Goal: Check status: Check status

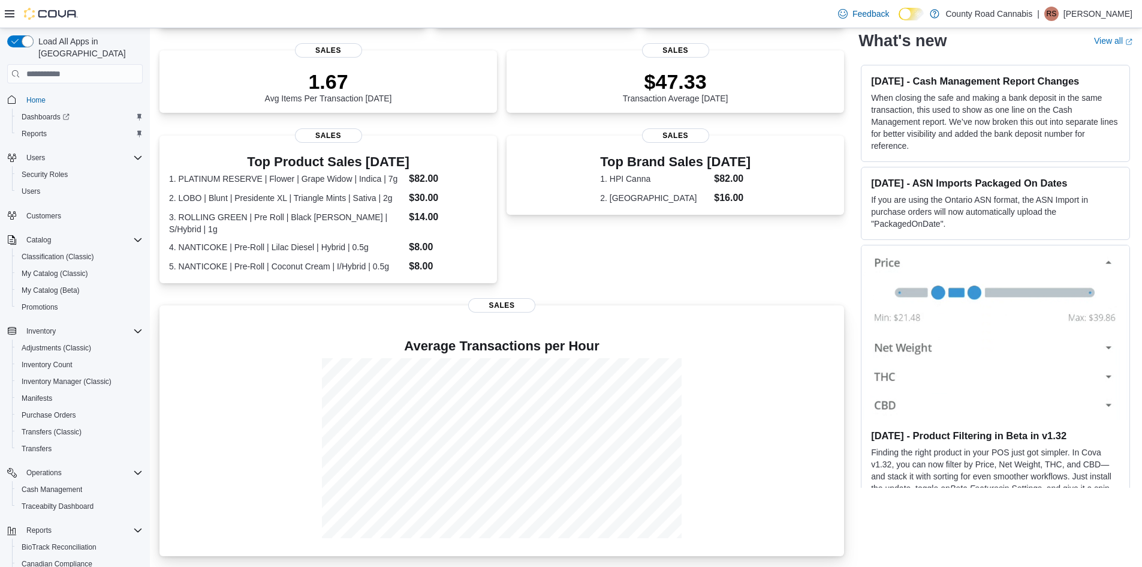
scroll to position [140, 0]
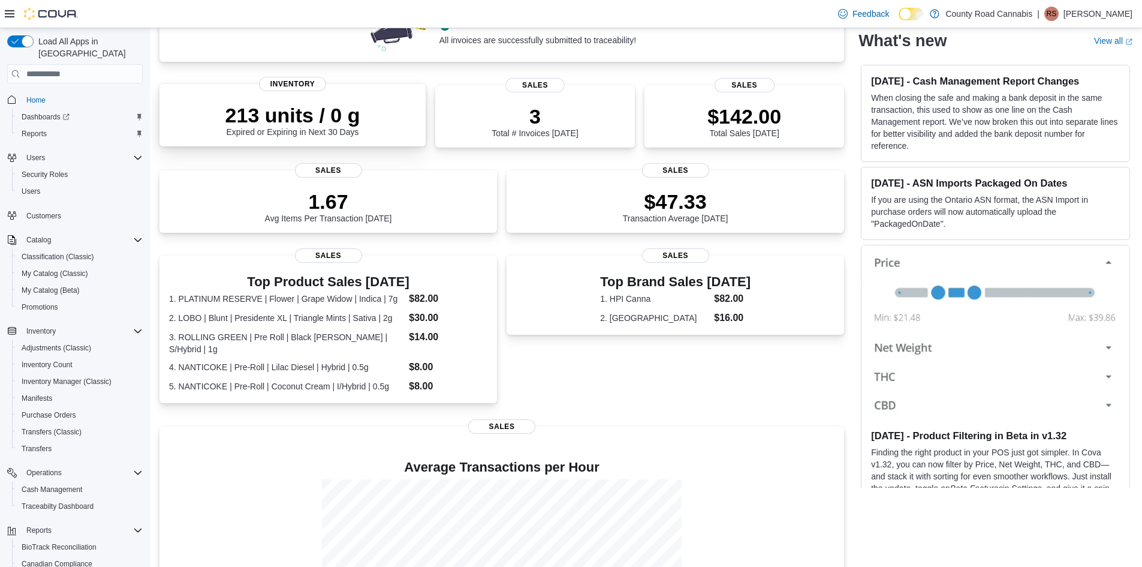
click at [289, 113] on p "213 units / 0 g" at bounding box center [292, 115] width 135 height 24
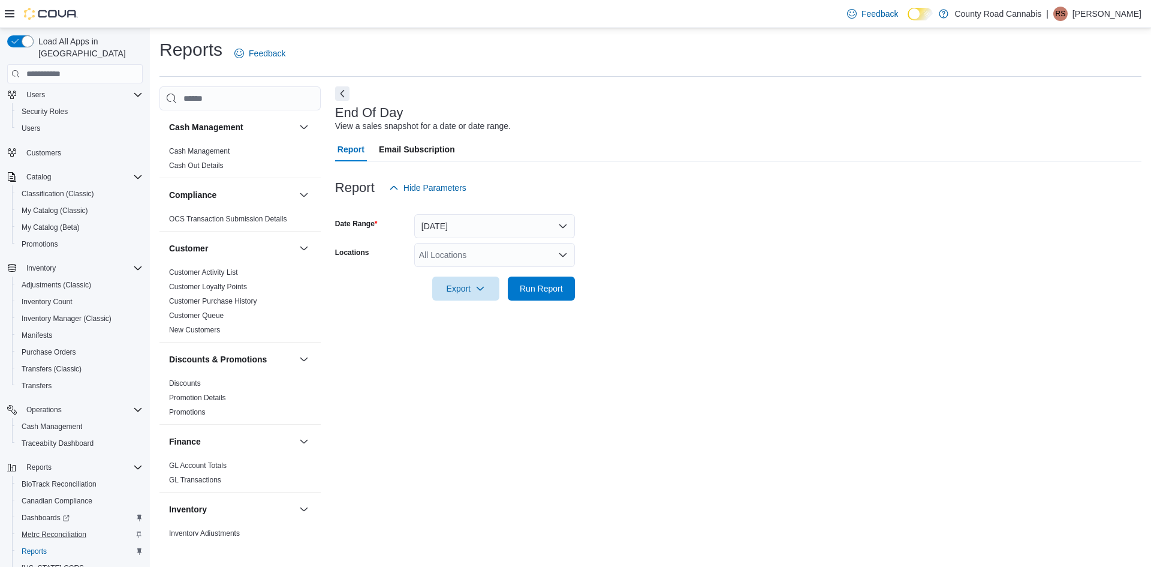
scroll to position [105, 0]
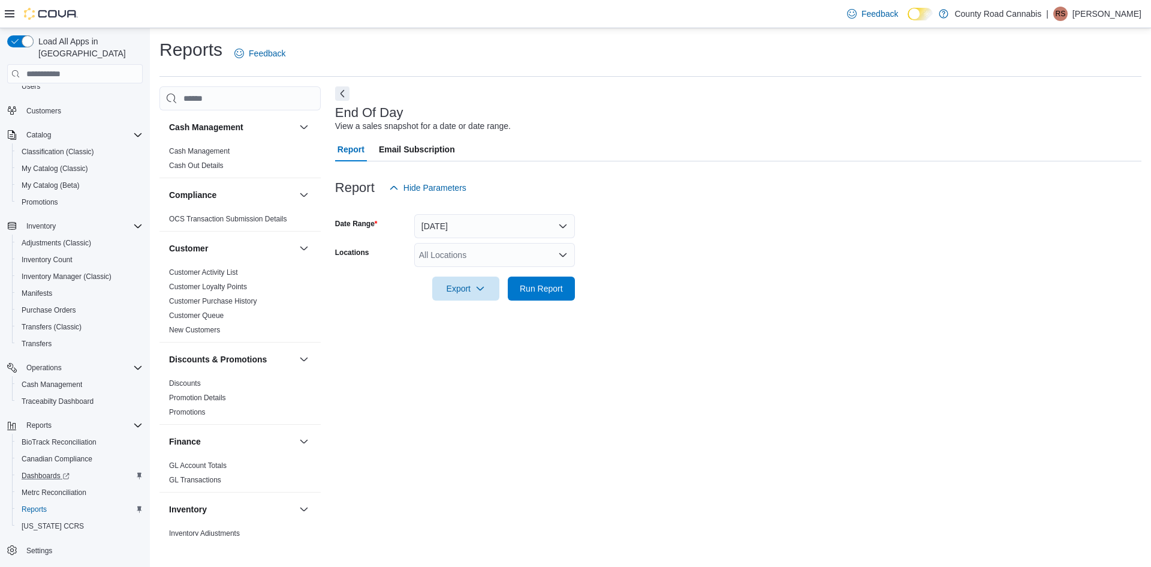
click at [105, 468] on div "Dashboards" at bounding box center [80, 475] width 126 height 14
